Goal: Task Accomplishment & Management: Manage account settings

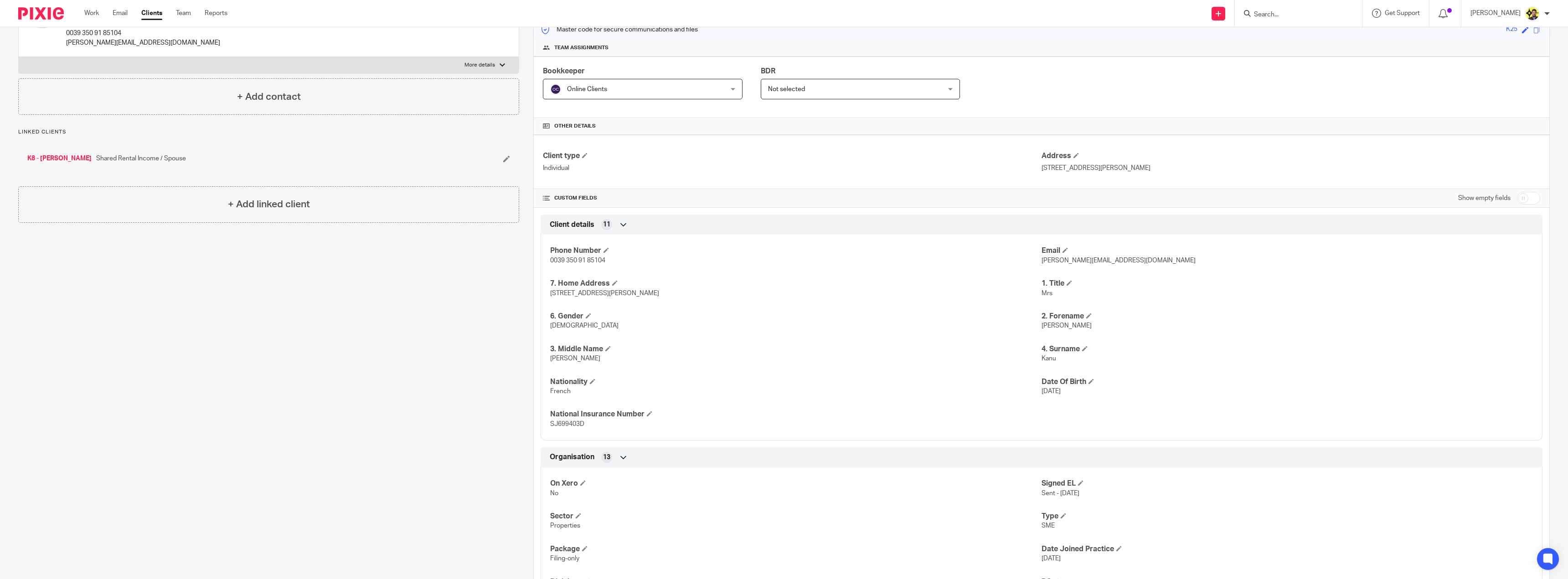
scroll to position [136, 0]
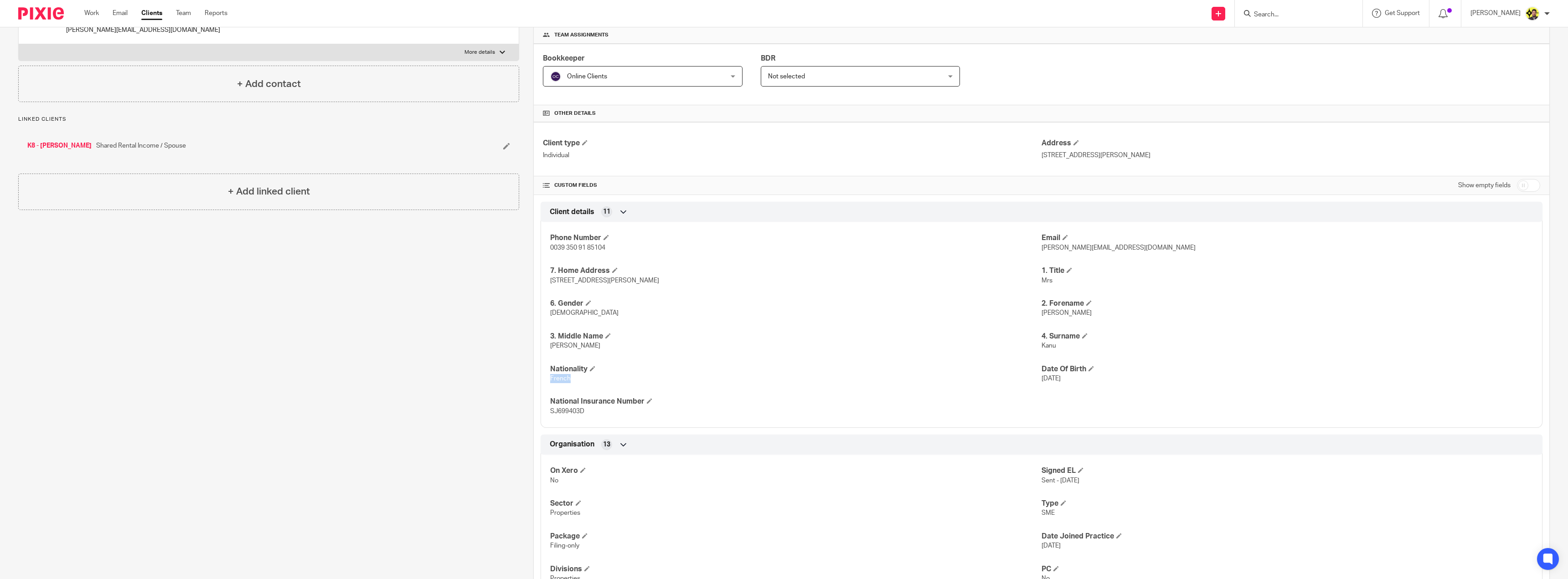
drag, startPoint x: 575, startPoint y: 379, endPoint x: 544, endPoint y: 380, distance: 31.0
click at [544, 380] on div "Phone Number 0039 350 91 85104 Email delphine.kanu@gmail.com 7. Home Address 22…" at bounding box center [1041, 321] width 1002 height 213
click at [568, 385] on div "Phone Number 0039 350 91 85104 Email delphine.kanu@gmail.com 7. Home Address 22…" at bounding box center [1041, 321] width 1002 height 213
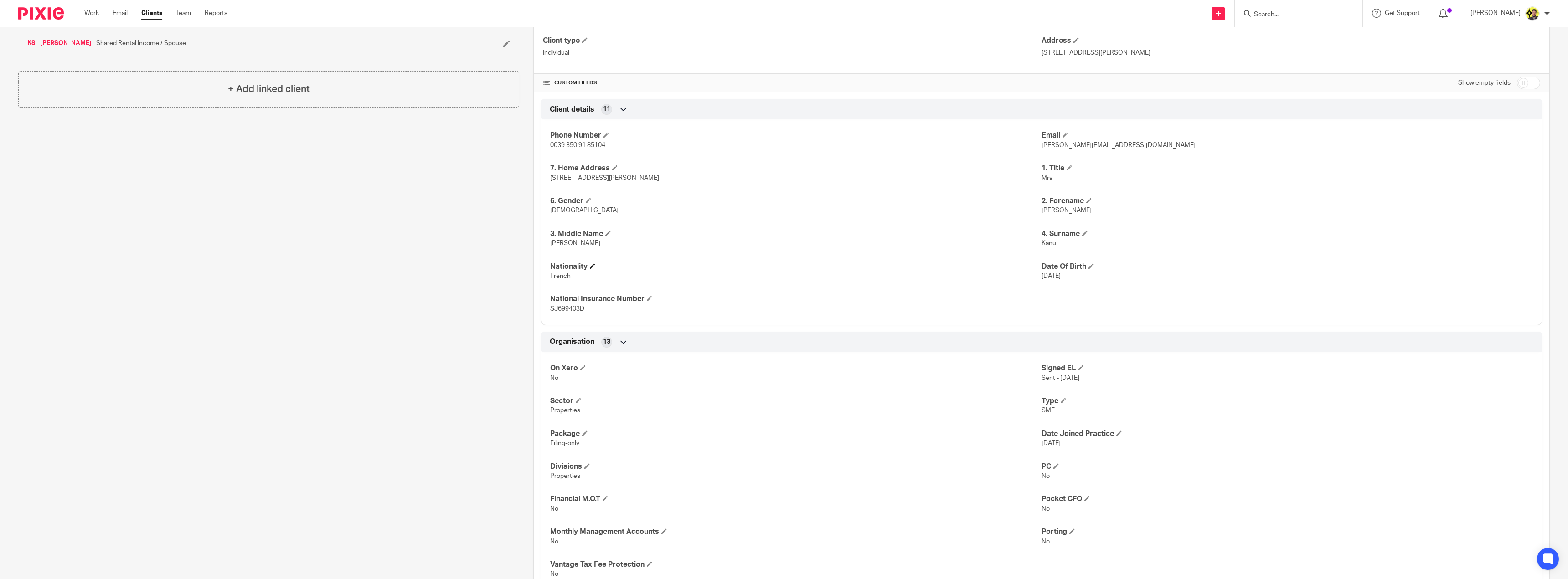
scroll to position [182, 0]
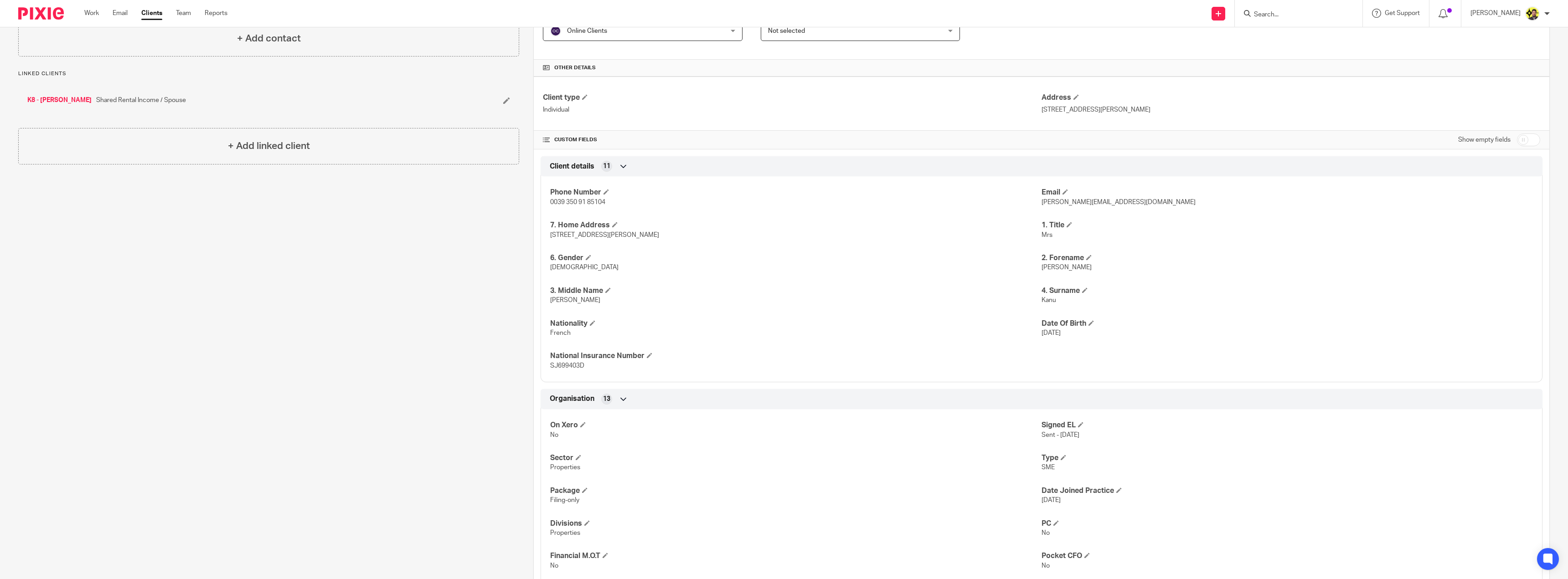
drag, startPoint x: 672, startPoint y: 237, endPoint x: 544, endPoint y: 232, distance: 128.1
click at [544, 232] on div "Phone Number 0039 350 91 85104 Email delphine.kanu@gmail.com 7. Home Address 22…" at bounding box center [1041, 276] width 1002 height 213
drag, startPoint x: 577, startPoint y: 334, endPoint x: 533, endPoint y: 326, distance: 44.7
click at [534, 326] on div "Client details 11 Phone Number 0039 350 91 85104 Email delphine.kanu@gmail.com …" at bounding box center [1042, 269] width 1016 height 226
click at [633, 344] on div "Phone Number 0039 350 91 85104 Email delphine.kanu@gmail.com 7. Home Address 22…" at bounding box center [1041, 276] width 1002 height 213
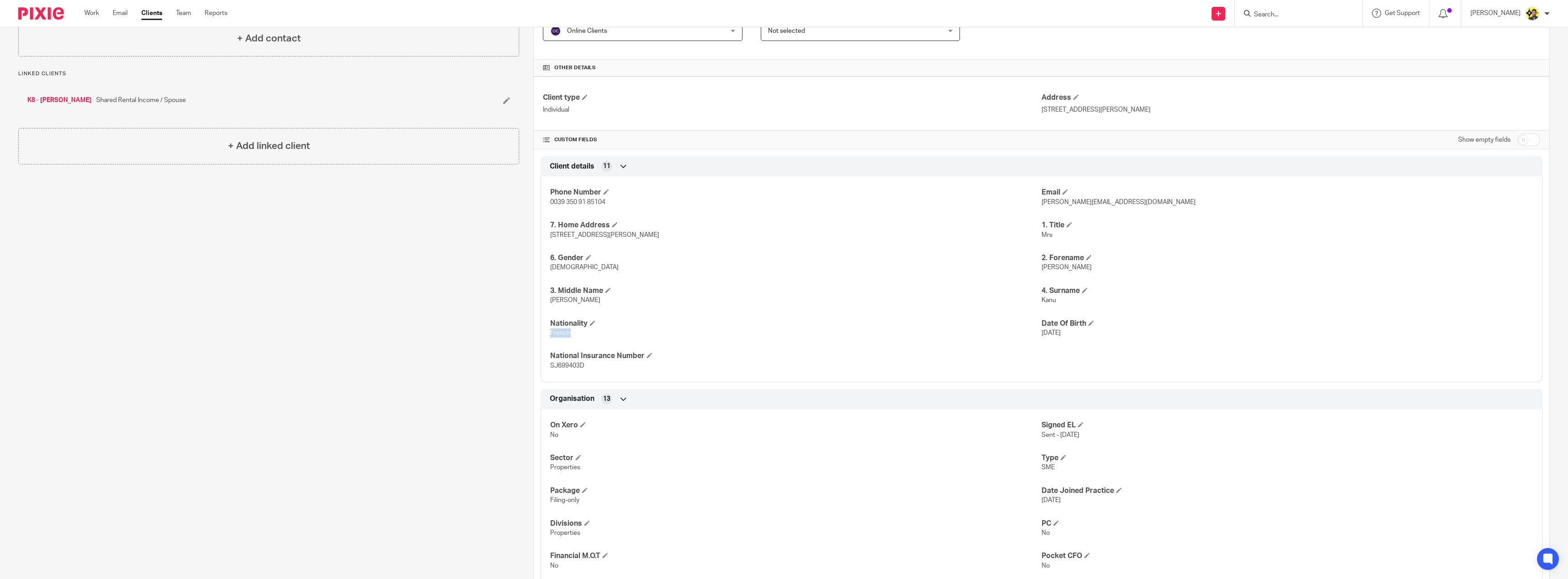
drag, startPoint x: 572, startPoint y: 334, endPoint x: 544, endPoint y: 336, distance: 28.1
click at [544, 336] on div "Phone Number 0039 350 91 85104 Email delphine.kanu@gmail.com 7. Home Address 22…" at bounding box center [1041, 276] width 1002 height 213
click at [571, 342] on div "Phone Number 0039 350 91 85104 Email delphine.kanu@gmail.com 7. Home Address 22…" at bounding box center [1041, 276] width 1002 height 213
drag, startPoint x: 669, startPoint y: 234, endPoint x: 547, endPoint y: 235, distance: 122.0
click at [547, 235] on div "Phone Number 0039 350 91 85104 Email delphine.kanu@gmail.com 7. Home Address 22…" at bounding box center [1041, 276] width 1002 height 213
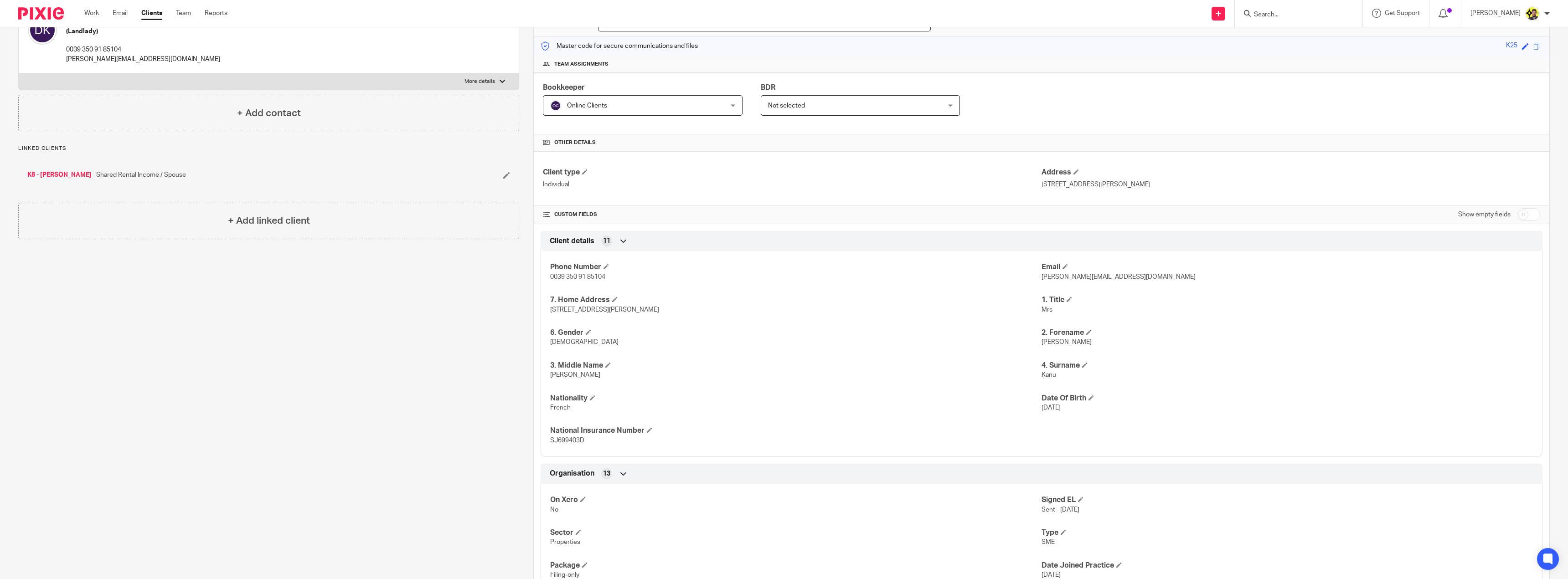
scroll to position [0, 0]
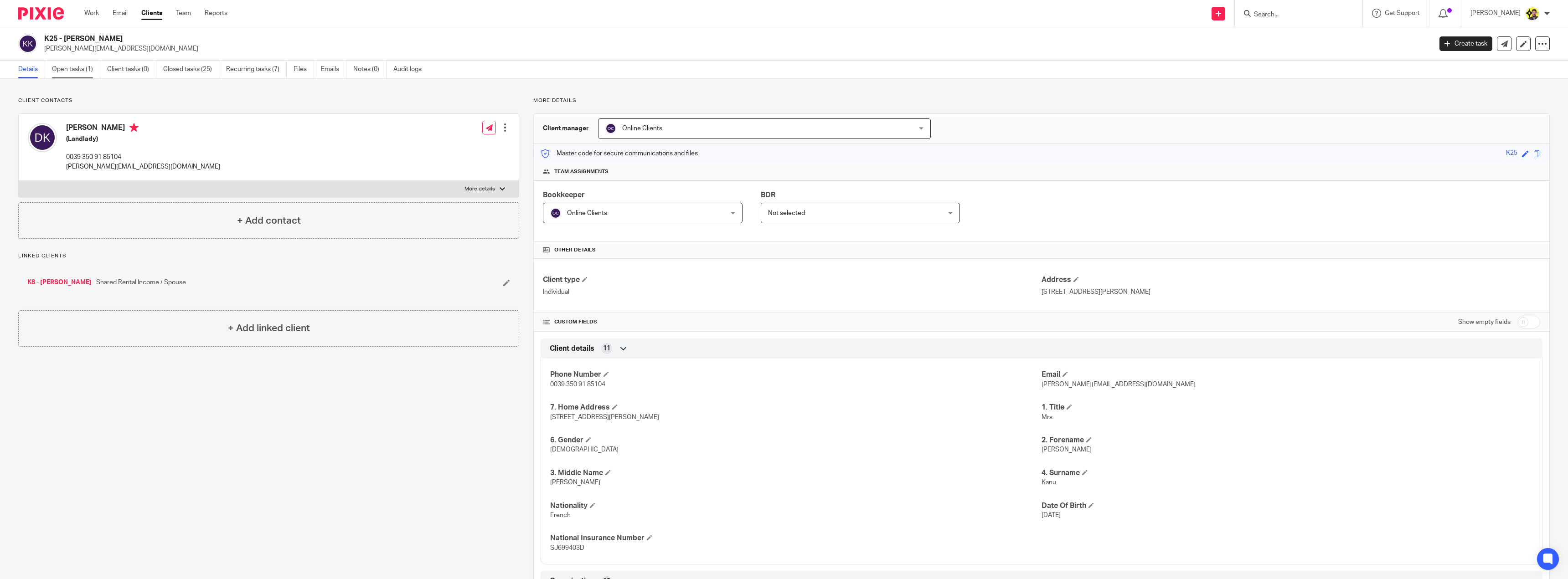
click at [94, 70] on link "Open tasks (1)" at bounding box center [76, 70] width 48 height 18
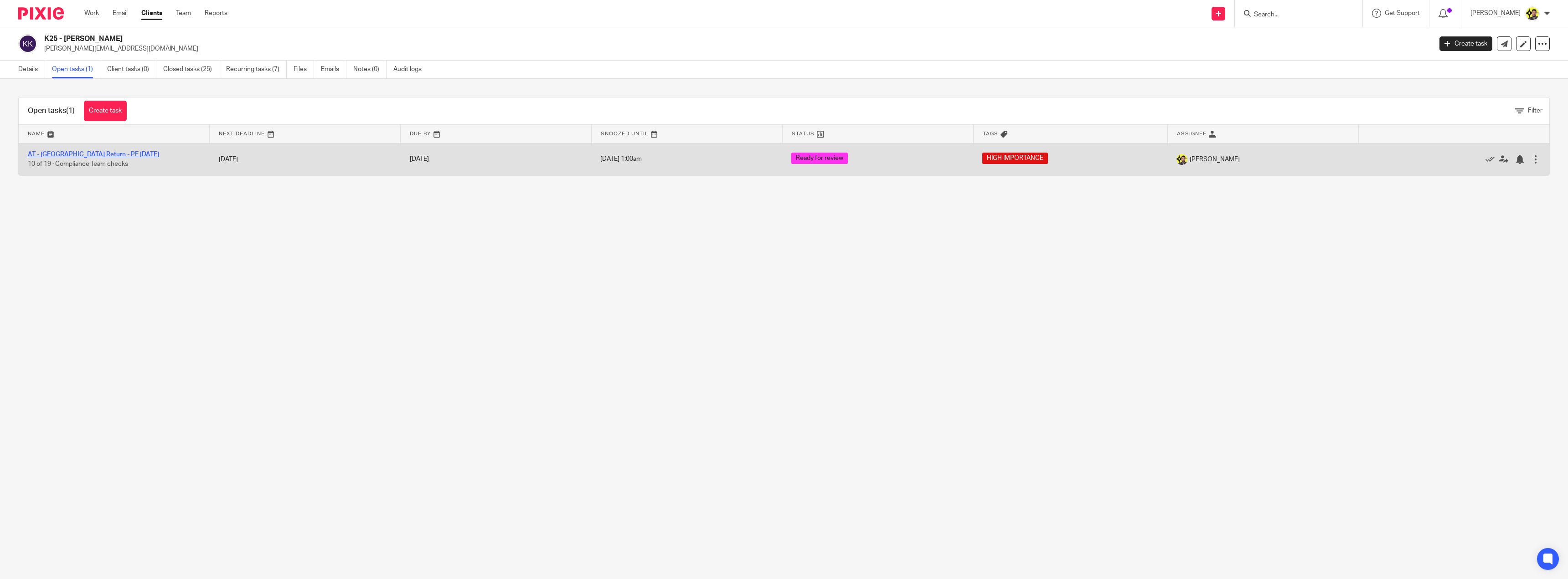
click at [107, 154] on link "AT - [GEOGRAPHIC_DATA] Return - PE [DATE]" at bounding box center [94, 154] width 131 height 6
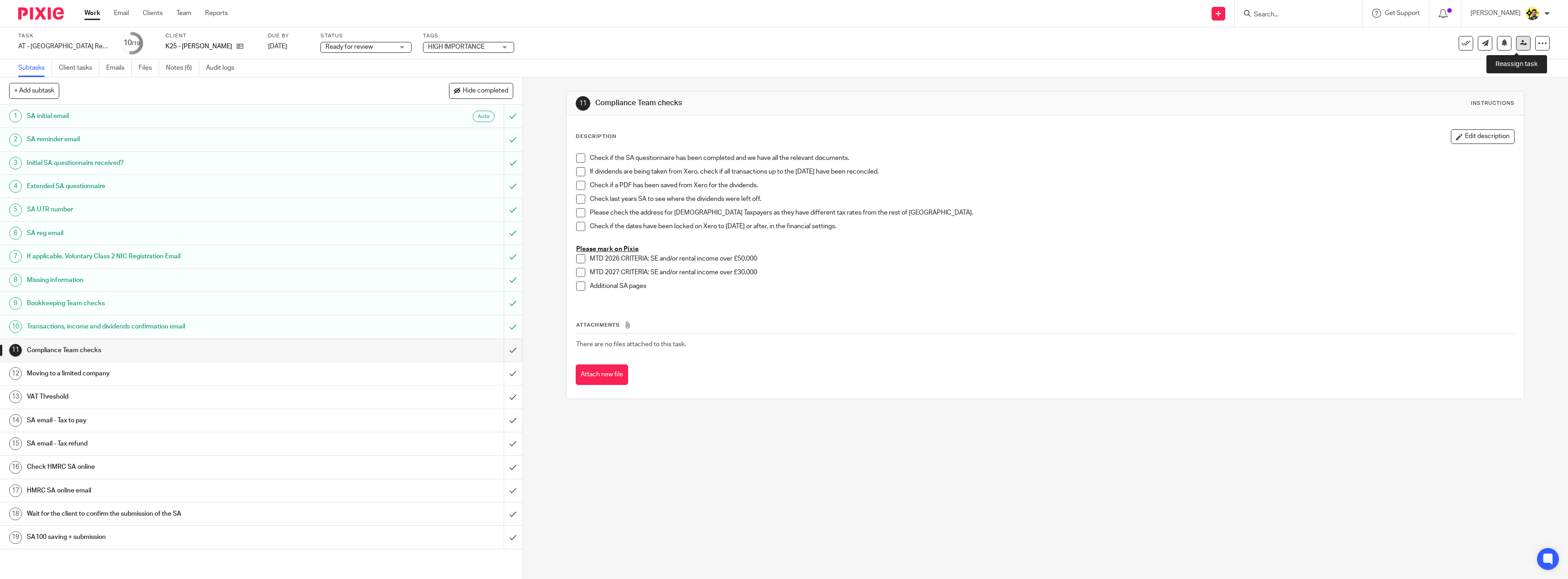
click at [1520, 42] on icon at bounding box center [1523, 43] width 7 height 7
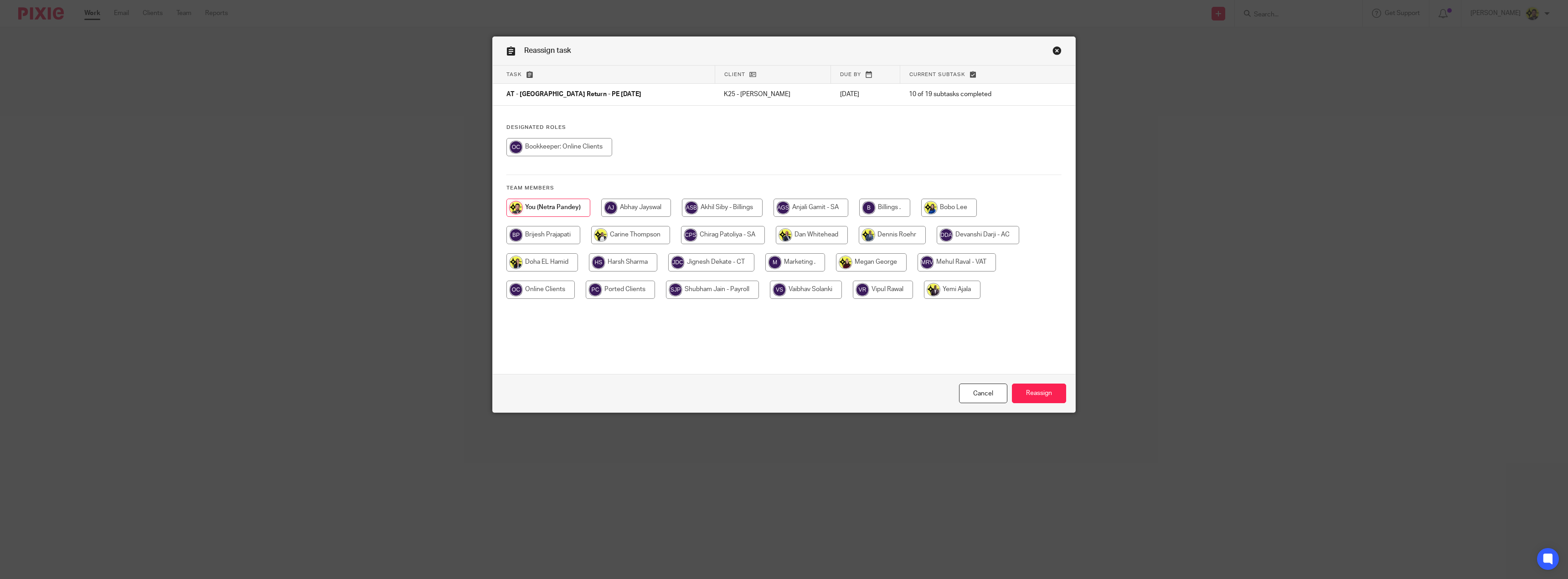
click at [712, 224] on div at bounding box center [784, 253] width 555 height 109
click at [717, 231] on input "radio" at bounding box center [722, 235] width 84 height 18
radio input "true"
click at [1029, 390] on input "Reassign" at bounding box center [1039, 393] width 54 height 20
